Goal: Task Accomplishment & Management: Complete application form

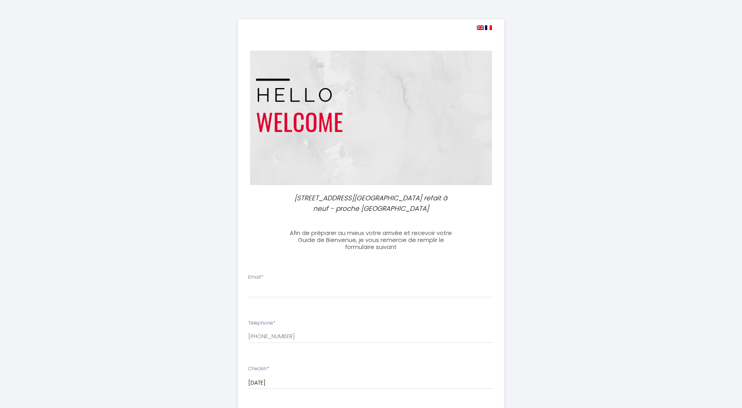
select select
click at [322, 278] on div "Email *" at bounding box center [371, 285] width 256 height 24
click at [321, 287] on input "Email *" at bounding box center [371, 290] width 246 height 14
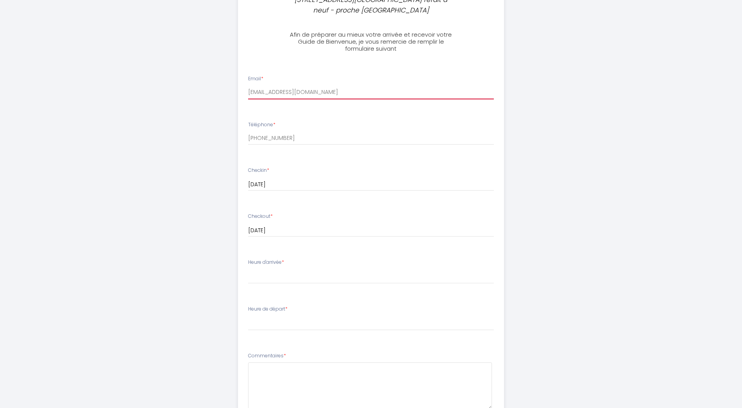
scroll to position [200, 0]
type input "[EMAIL_ADDRESS][DOMAIN_NAME]"
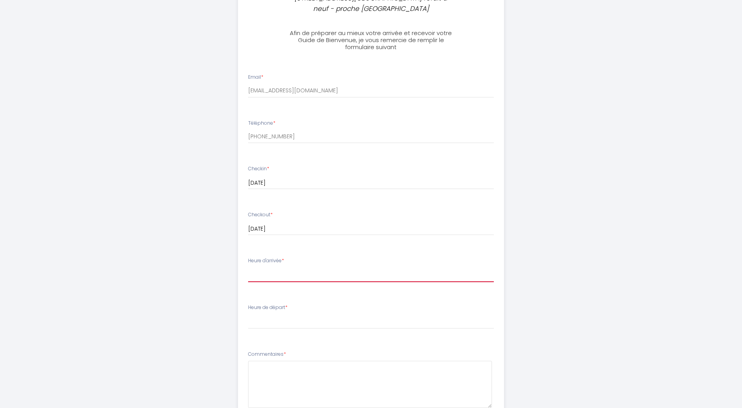
select select "19:00"
click at [248, 267] on select "17:00 17:30 18:00 18:30 19:00 19:30 20:00 20:30 21:00 21:30 22:00 22:30 23:00 2…" at bounding box center [371, 274] width 246 height 15
select select "07:30"
click at [248, 314] on select "00:00 00:30 01:00 01:30 02:00 02:30 03:00 03:30 04:00 04:30 05:00 05:30 06:00 0…" at bounding box center [371, 321] width 246 height 15
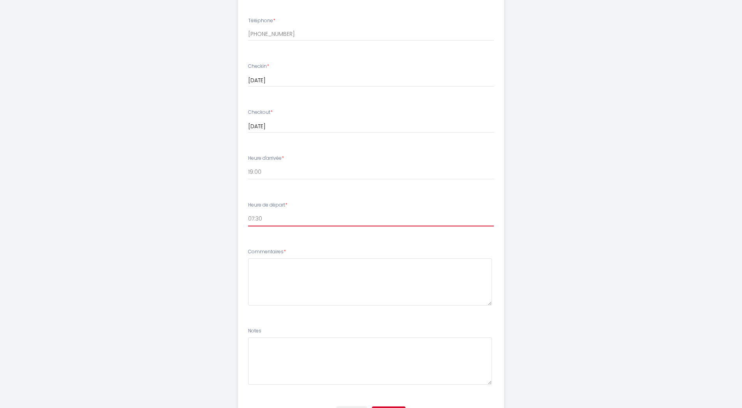
scroll to position [303, 0]
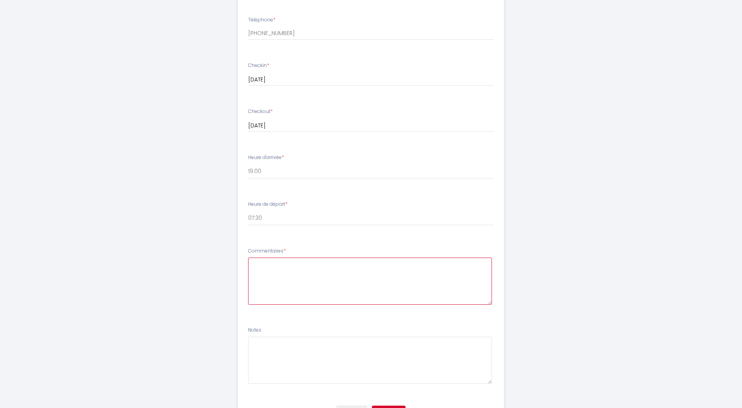
click at [308, 287] on textarea at bounding box center [370, 280] width 244 height 47
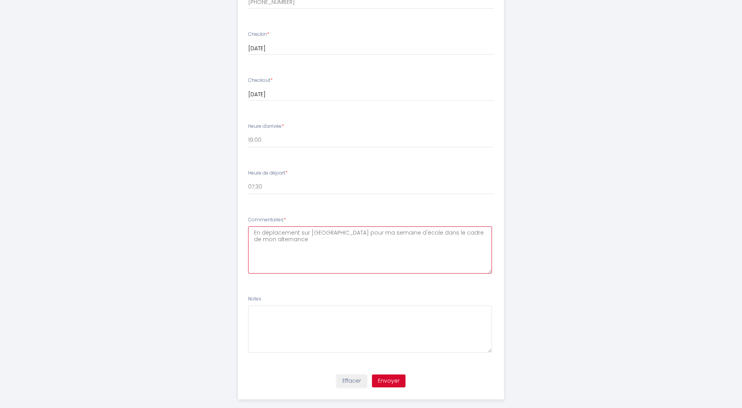
scroll to position [345, 0]
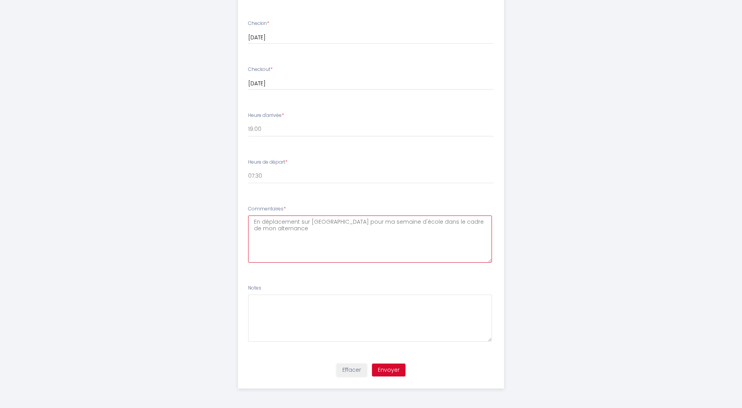
type textarea "En déplacement sur [GEOGRAPHIC_DATA] pour ma semaine d'école dans le cadre de m…"
click at [392, 373] on button "Envoyer" at bounding box center [388, 369] width 33 height 13
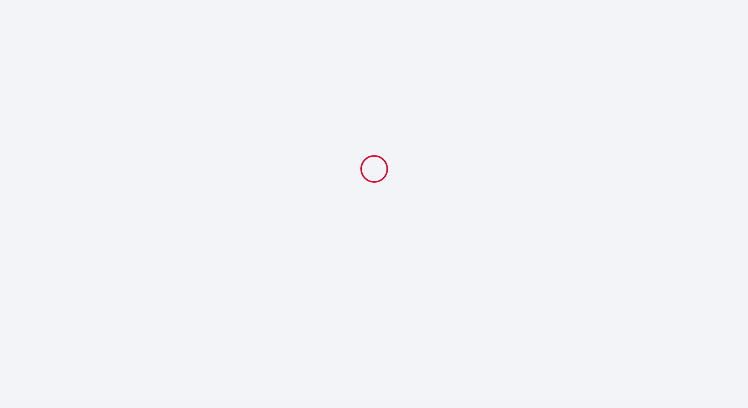
select select "19:00"
select select "07:30"
